Goal: Task Accomplishment & Management: Manage account settings

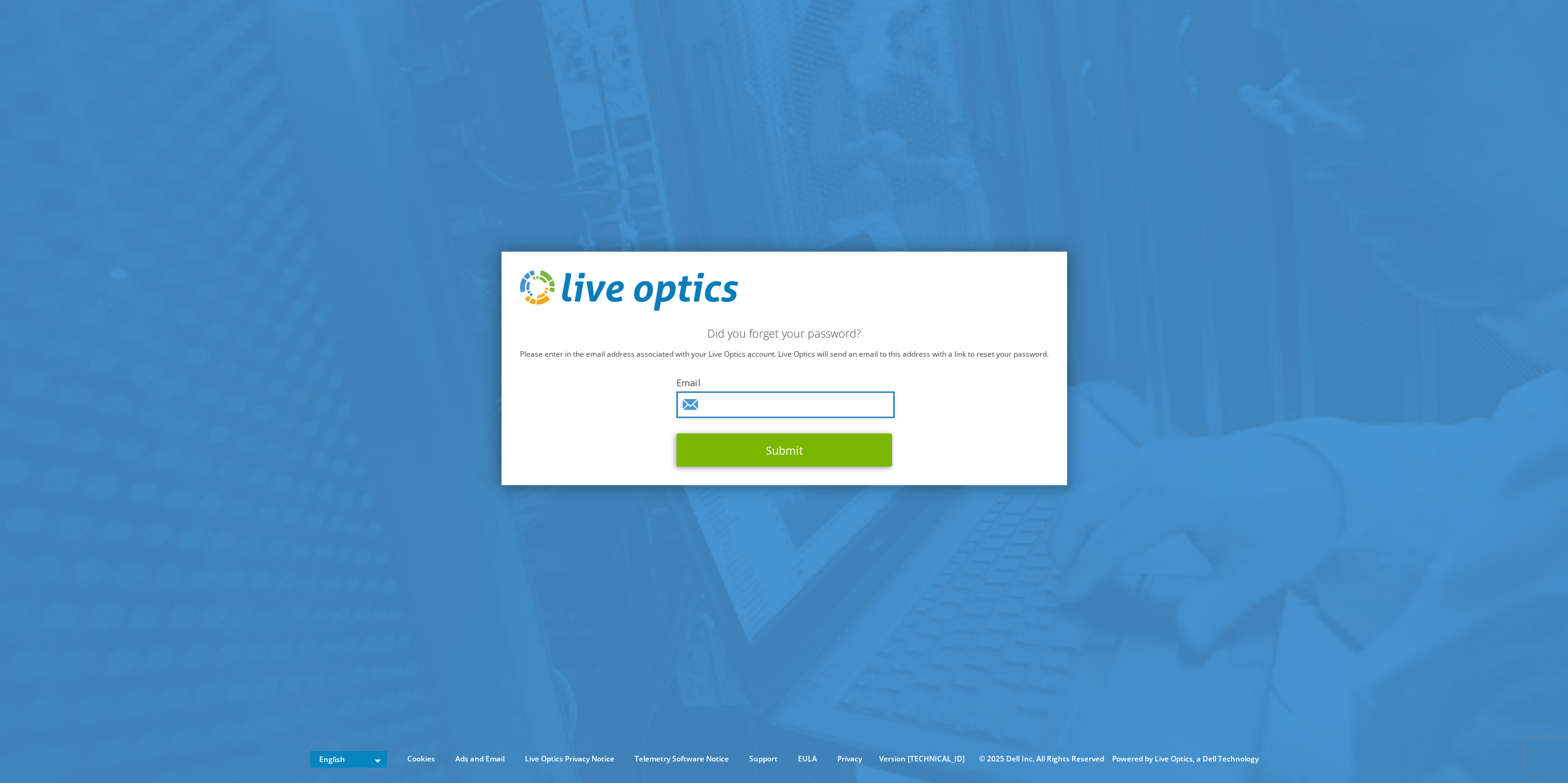
click at [758, 412] on input "text" at bounding box center [785, 404] width 218 height 26
type input "Brauer@jacob.de"
click at [767, 452] on button "Submit" at bounding box center [784, 449] width 215 height 34
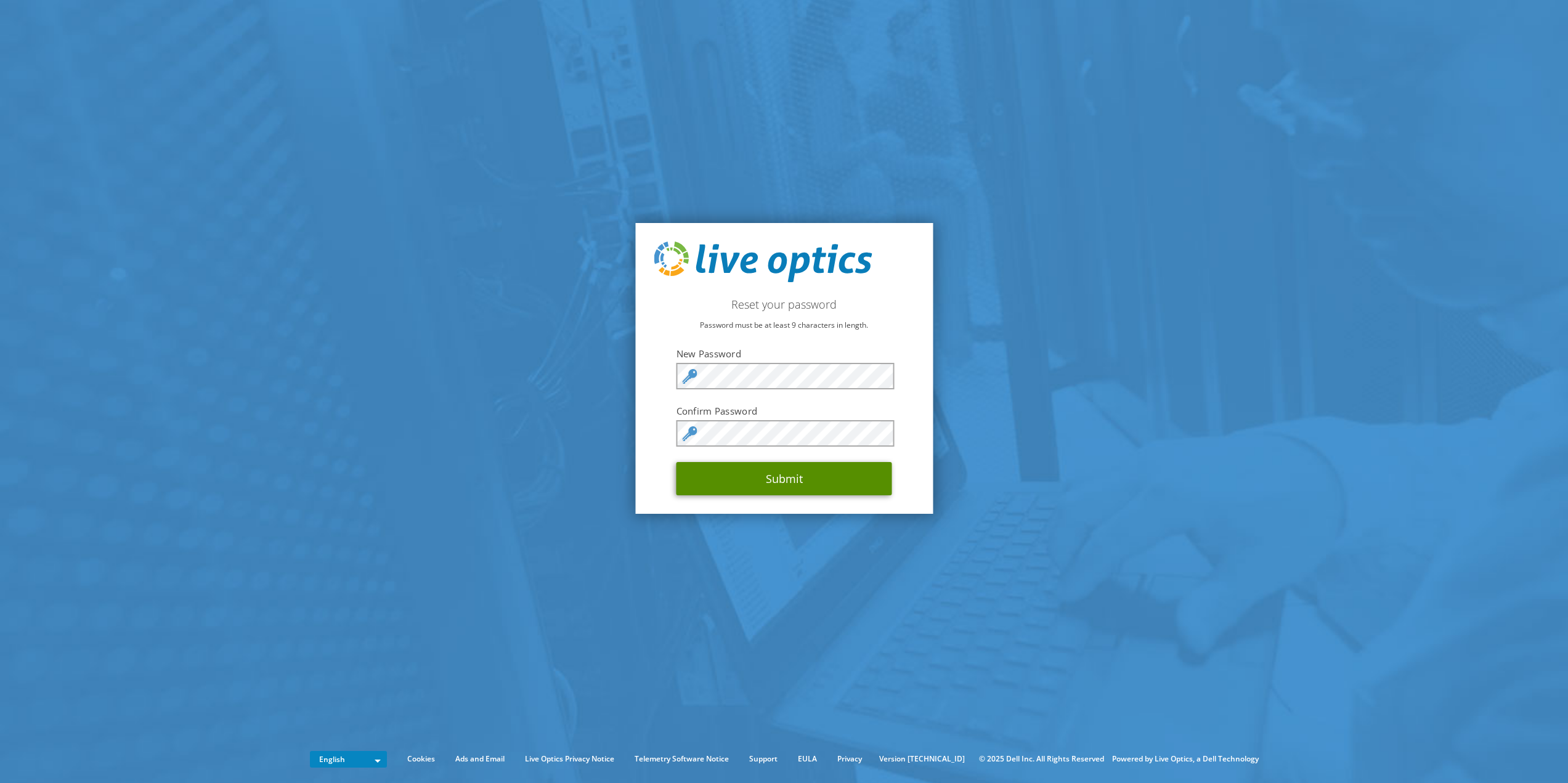
click at [774, 480] on button "Submit" at bounding box center [784, 478] width 215 height 34
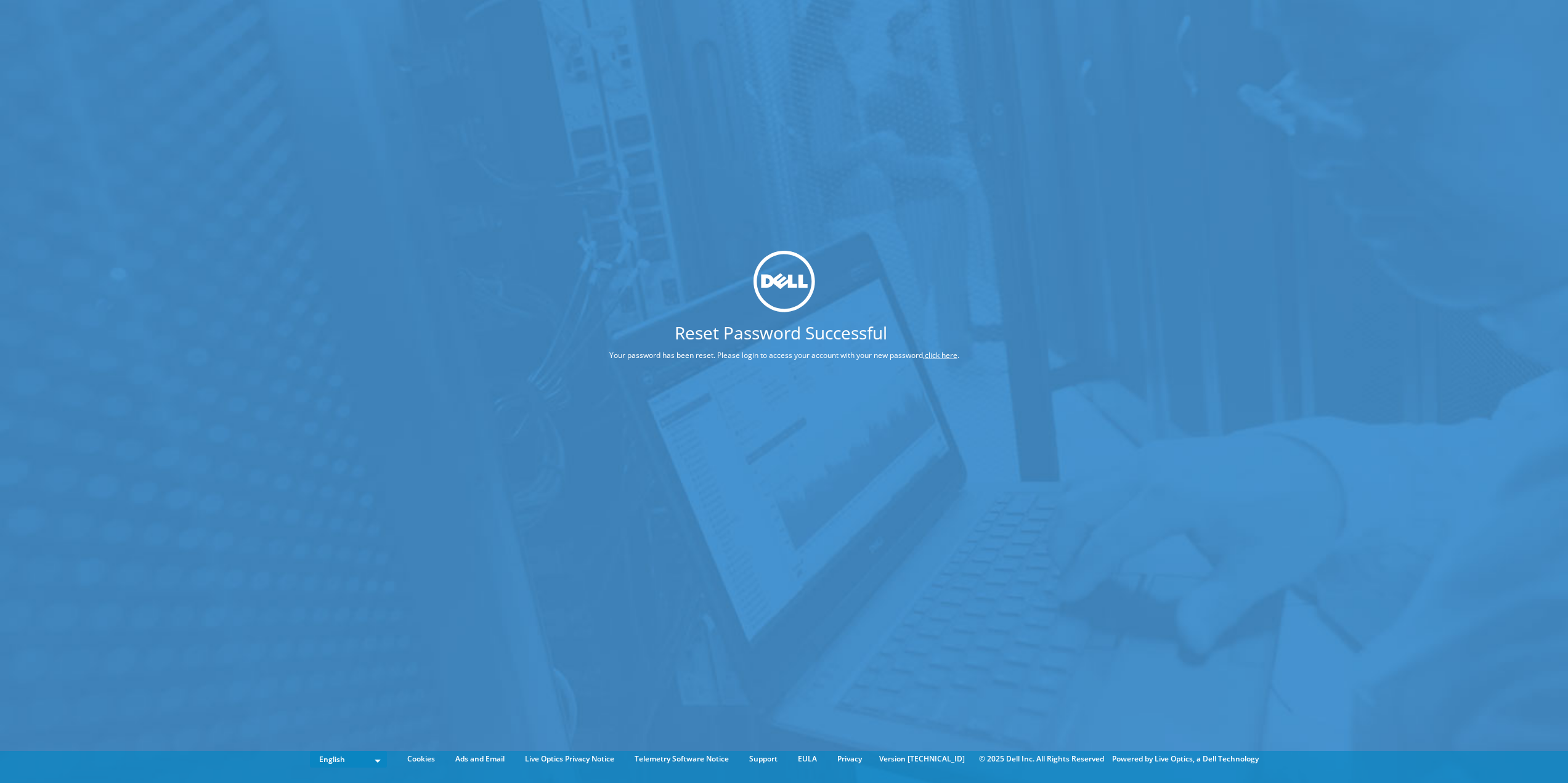
click at [1375, 188] on div "Reset Password Successful Your password has been reset. Please login to access …" at bounding box center [784, 373] width 1568 height 747
click at [1240, 56] on div "Reset Password Successful Your password has been reset. Please login to access …" at bounding box center [784, 373] width 1568 height 747
